Goal: Transaction & Acquisition: Obtain resource

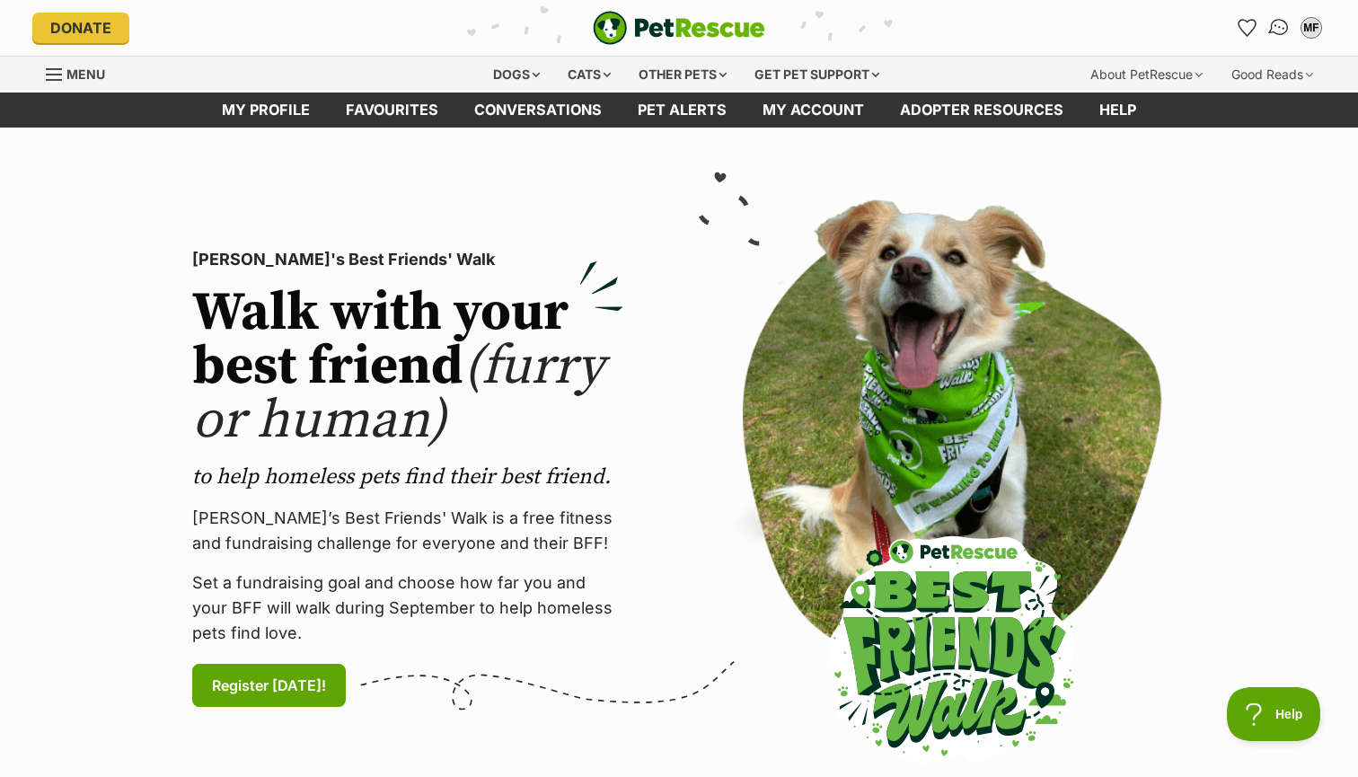
click at [1282, 34] on img "Conversations" at bounding box center [1279, 27] width 24 height 23
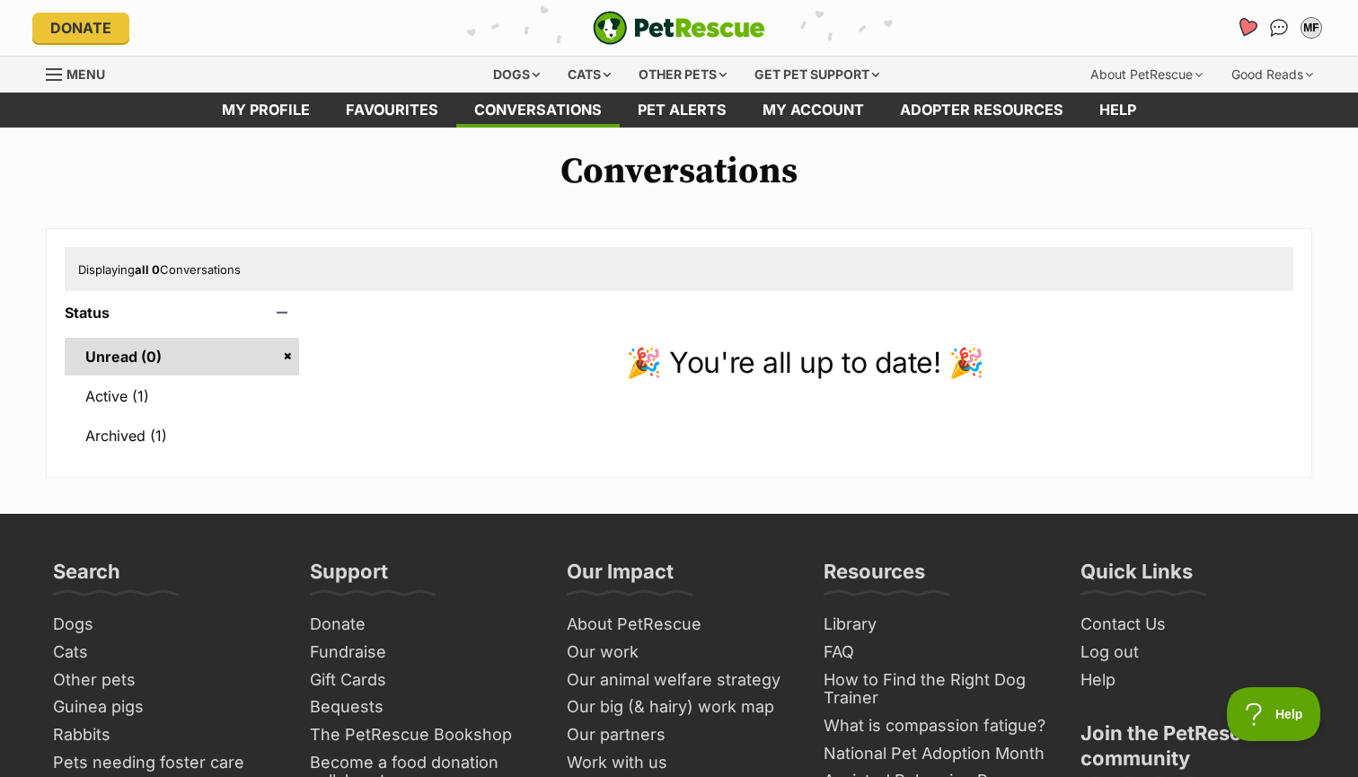
click at [1256, 27] on icon "Favourites" at bounding box center [1247, 27] width 22 height 21
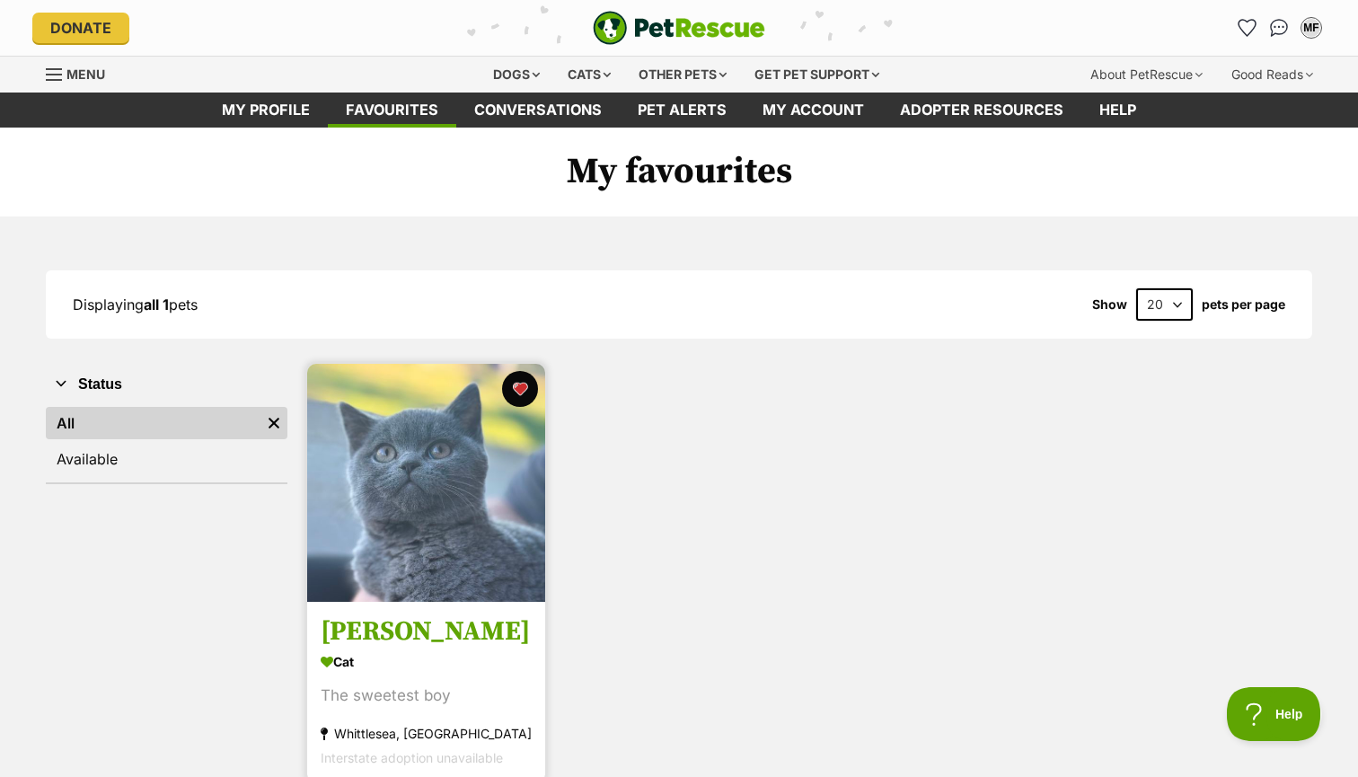
click at [437, 754] on span "Interstate adoption unavailable" at bounding box center [412, 758] width 182 height 15
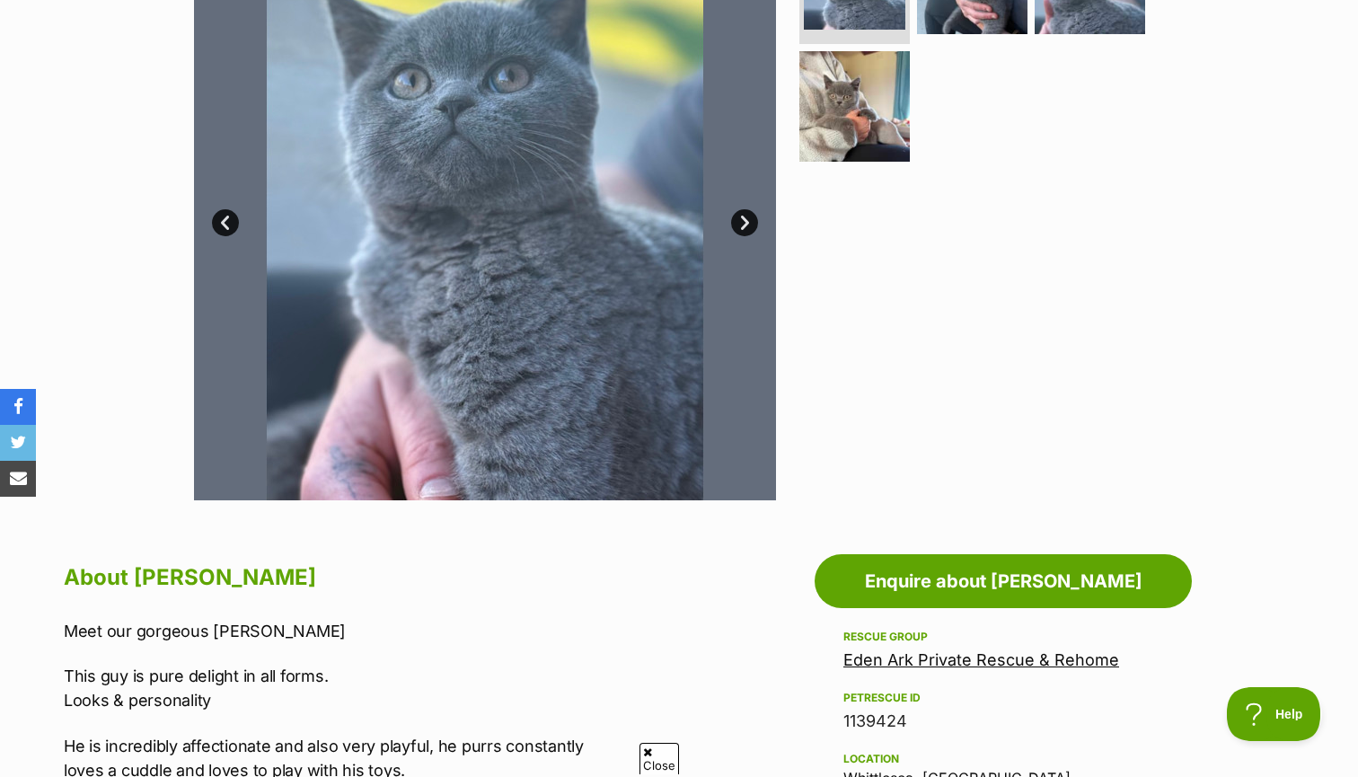
scroll to position [337, 0]
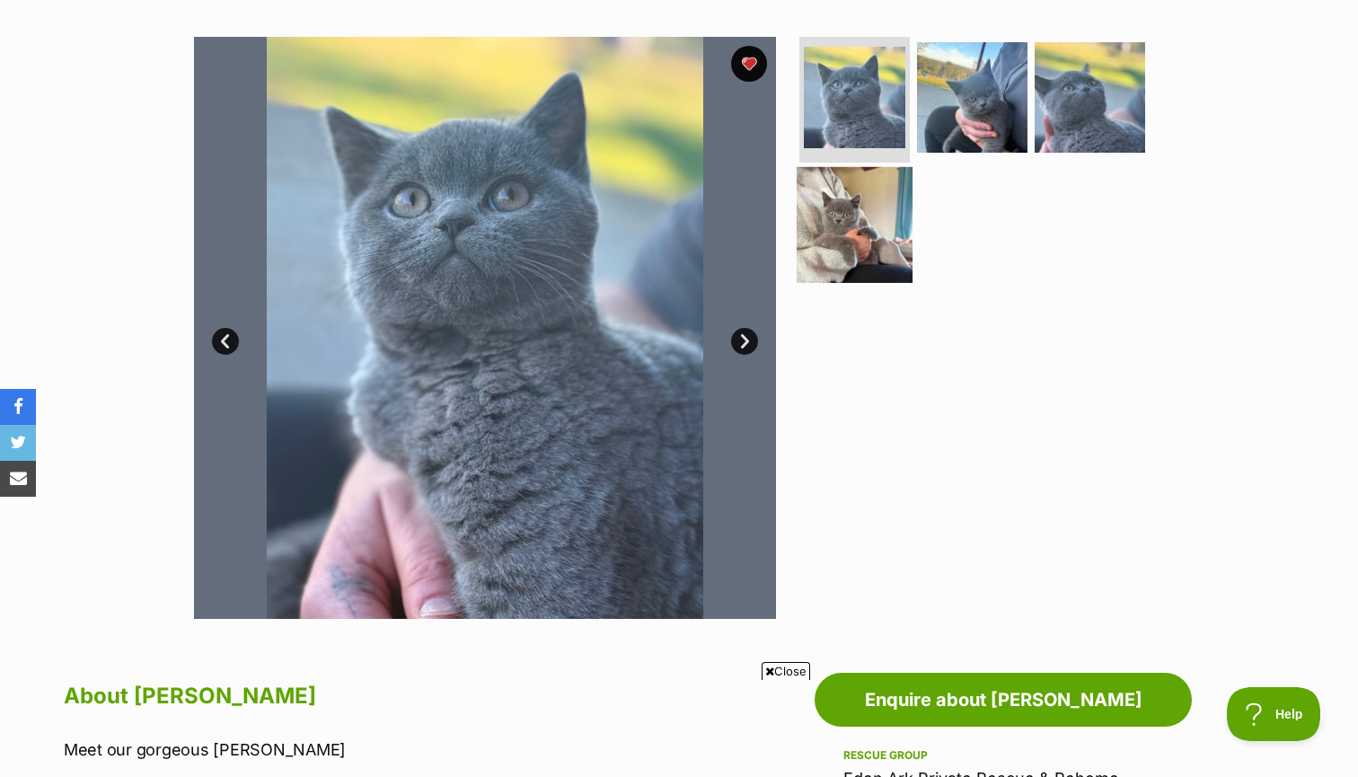
click at [879, 232] on img at bounding box center [855, 224] width 116 height 116
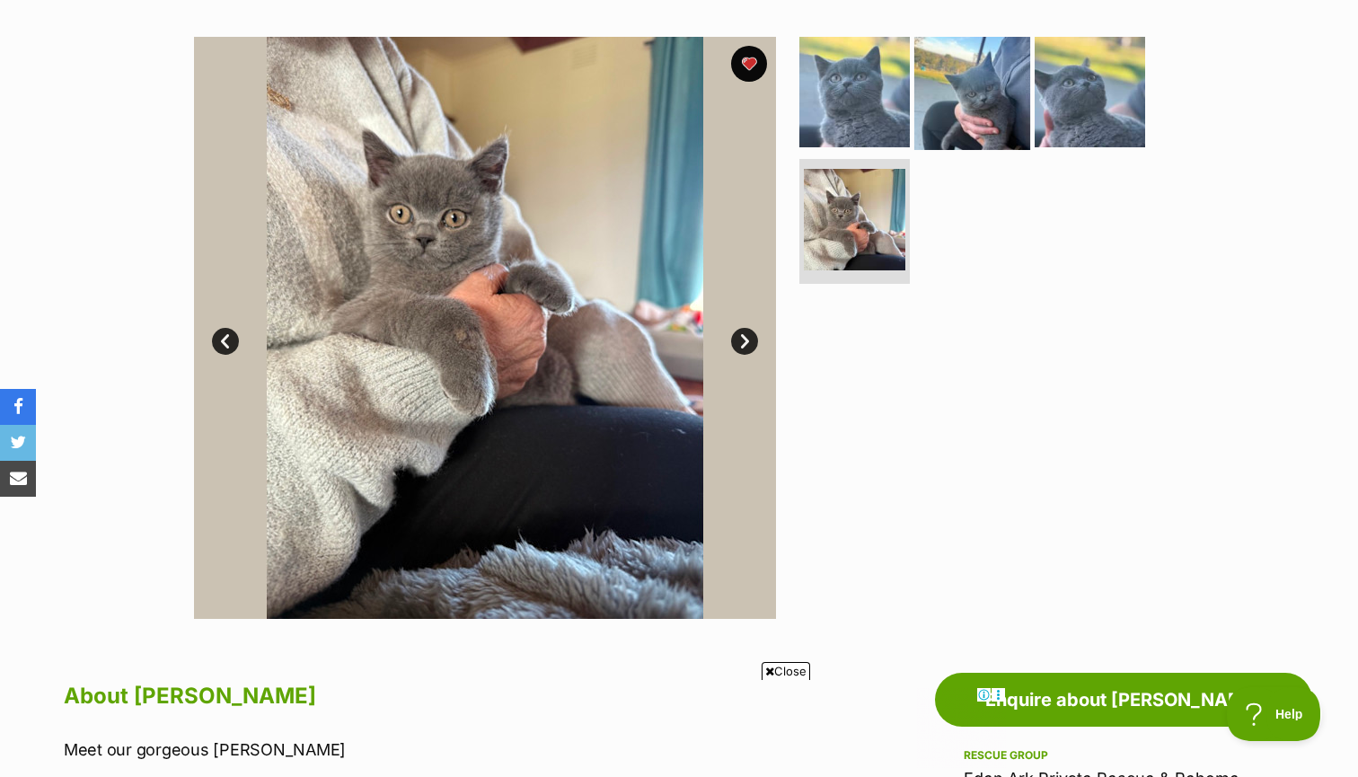
scroll to position [0, 0]
click at [946, 128] on img at bounding box center [972, 92] width 116 height 116
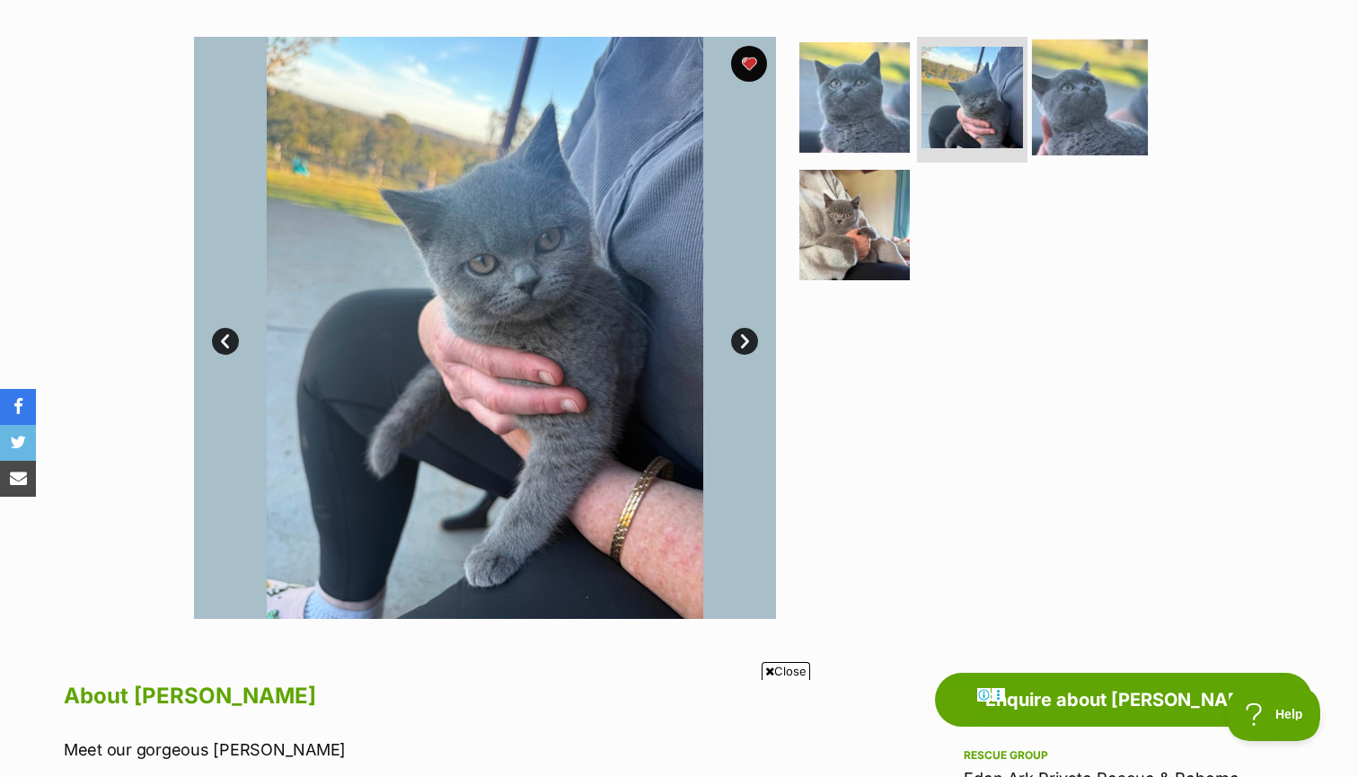
click at [1048, 110] on img at bounding box center [1090, 98] width 116 height 116
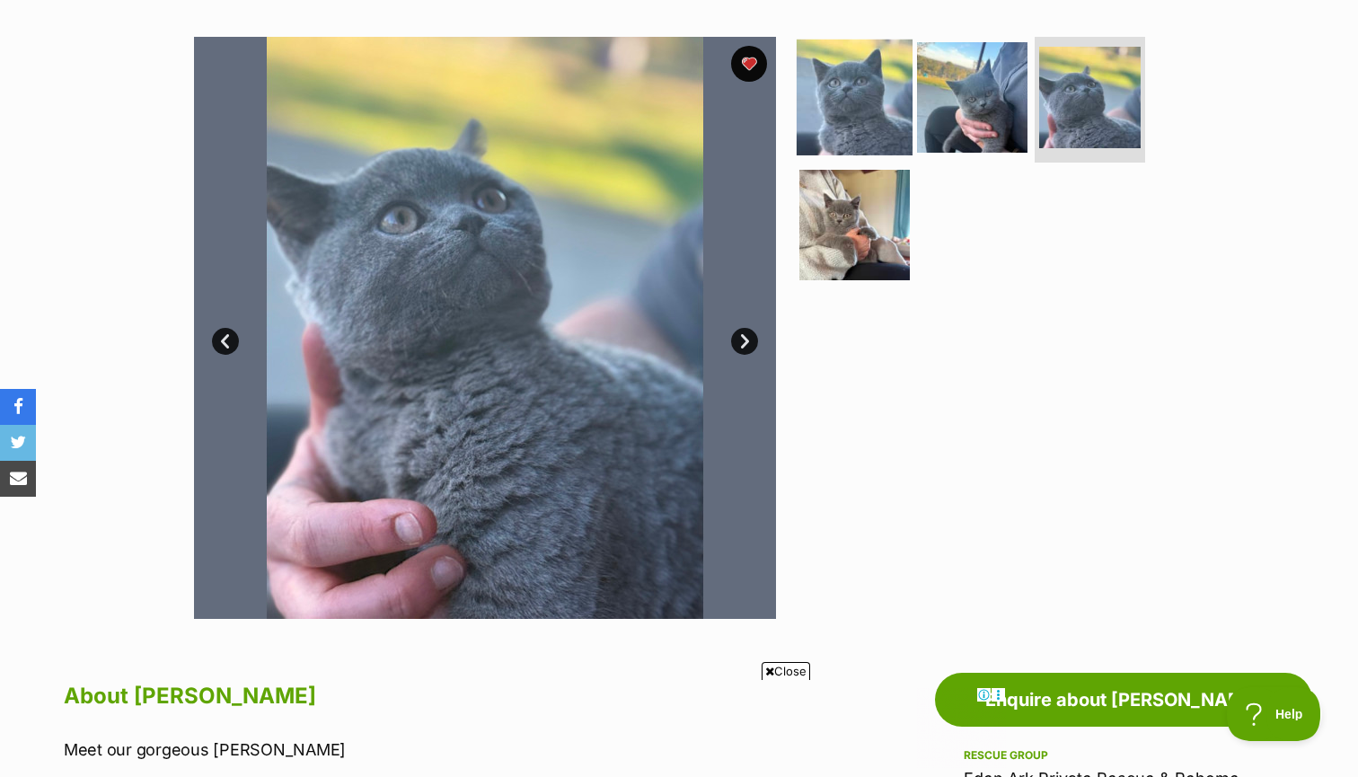
click at [891, 108] on img at bounding box center [855, 98] width 116 height 116
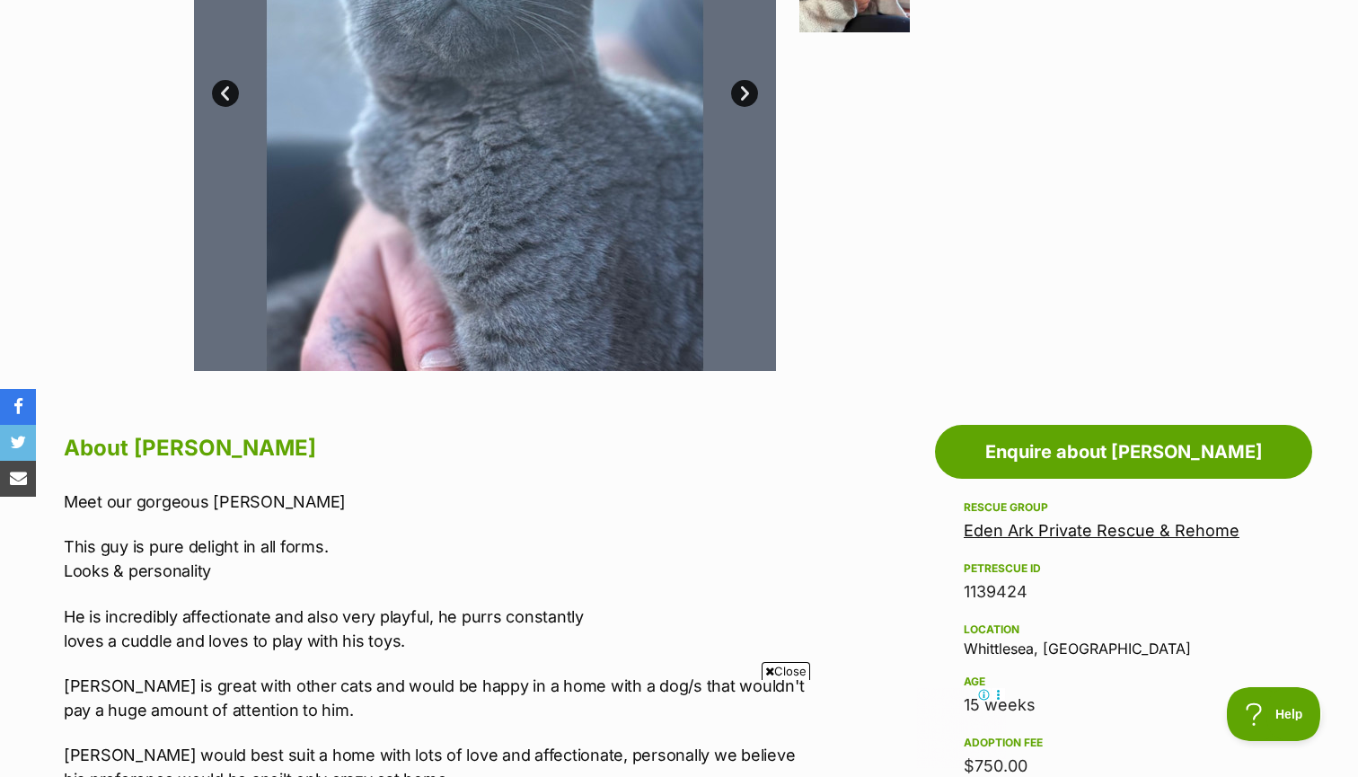
scroll to position [1009, 0]
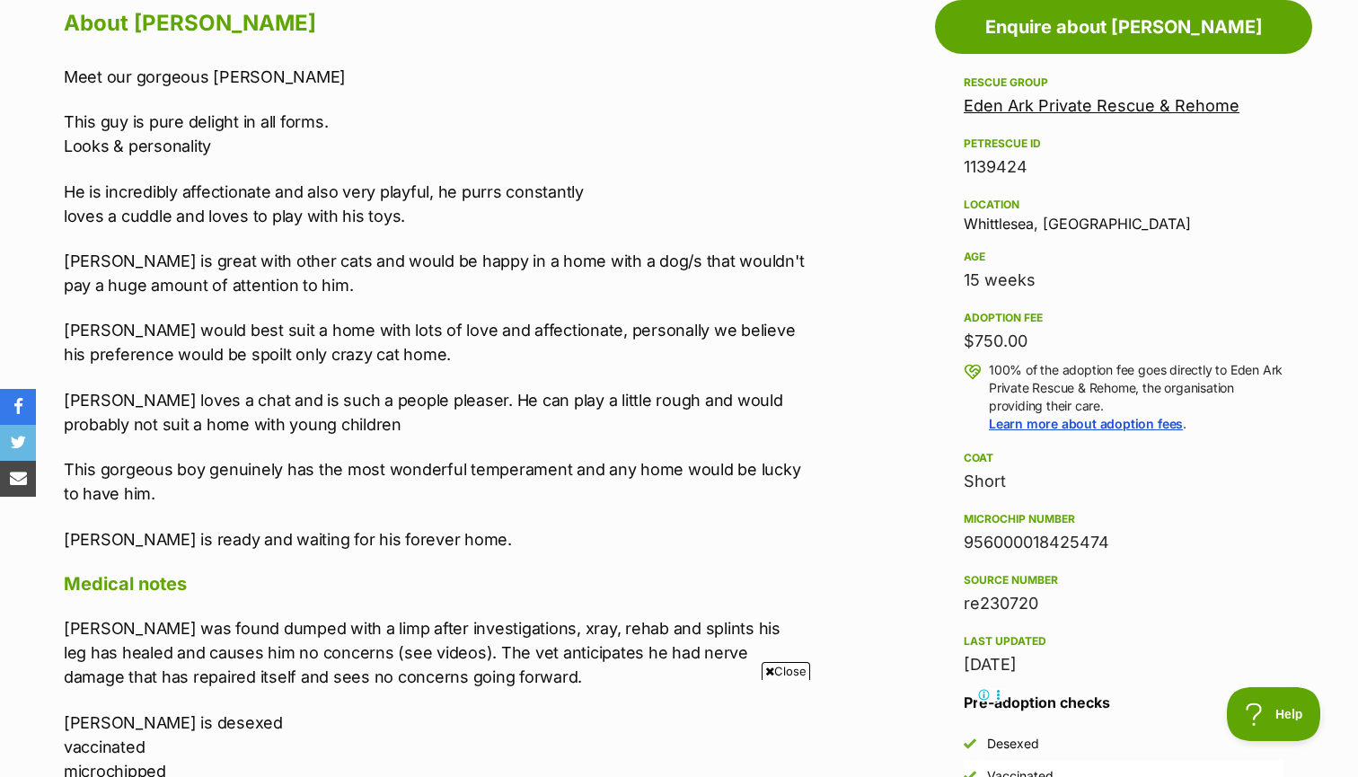
click at [642, 181] on p "He is incredibly affectionate and also very playful, he purrs constantly loves …" at bounding box center [435, 204] width 742 height 48
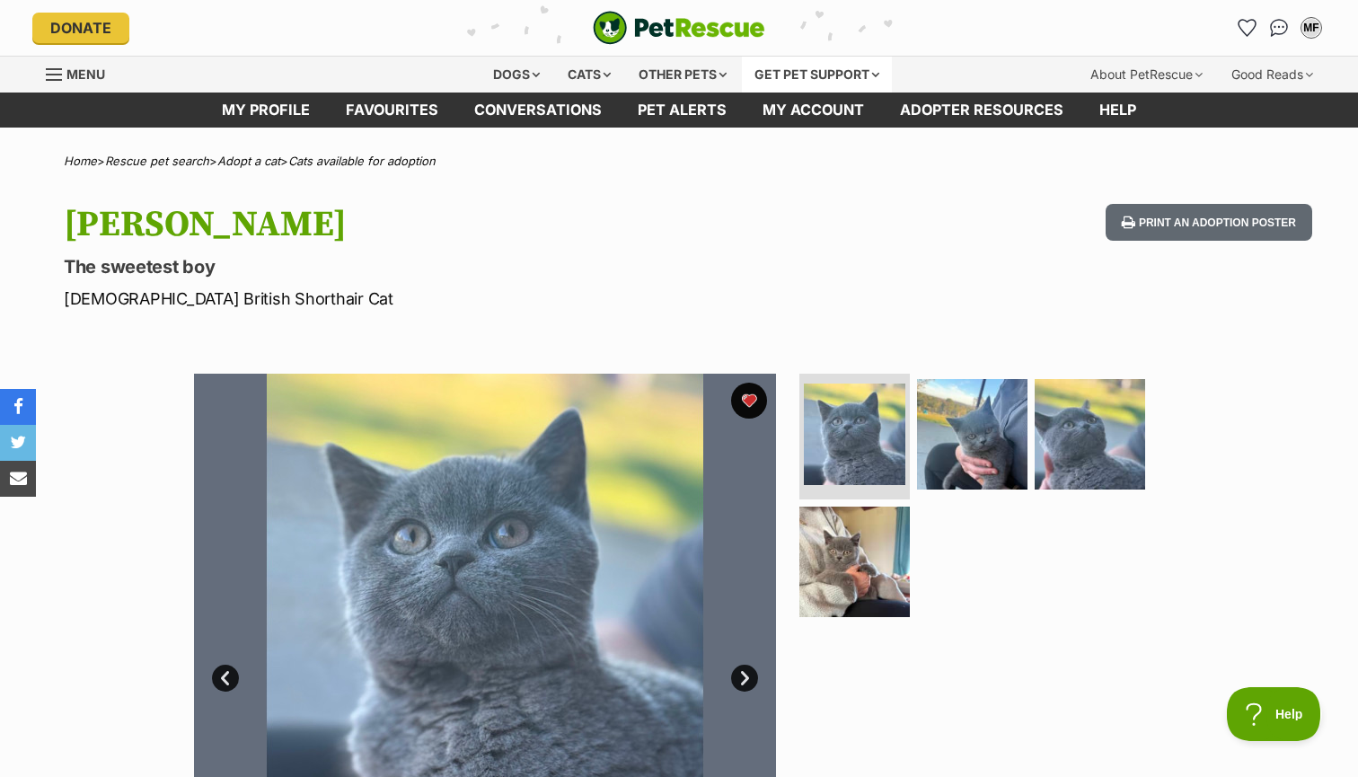
scroll to position [0, 0]
drag, startPoint x: 841, startPoint y: 86, endPoint x: 731, endPoint y: 232, distance: 182.7
click at [731, 232] on h1 "[PERSON_NAME]" at bounding box center [444, 224] width 760 height 41
click at [810, 248] on hgroup "Taylor The sweetest boy Male British Shorthair Cat" at bounding box center [444, 257] width 760 height 107
